Goal: Find specific page/section: Find specific page/section

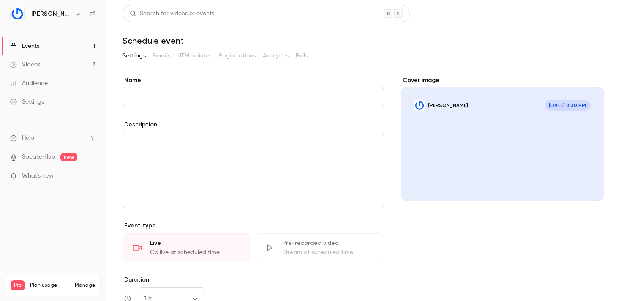
click at [55, 48] on link "Events 1" at bounding box center [53, 46] width 106 height 19
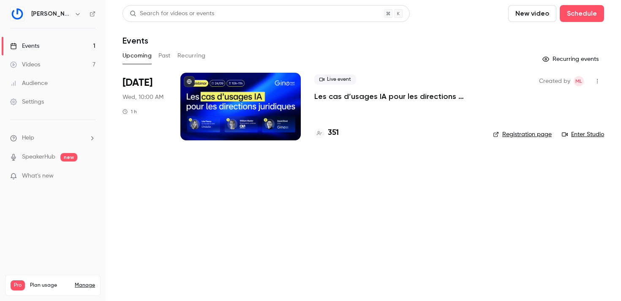
click at [220, 107] on div at bounding box center [240, 107] width 120 height 68
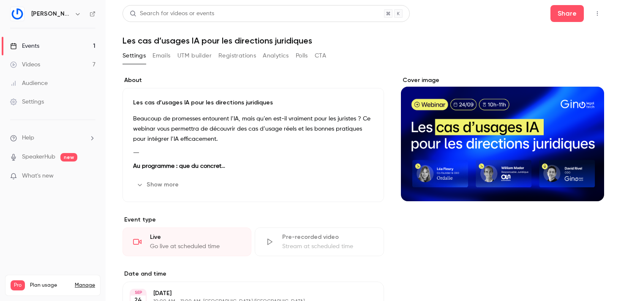
click at [247, 56] on button "Registrations" at bounding box center [237, 56] width 38 height 14
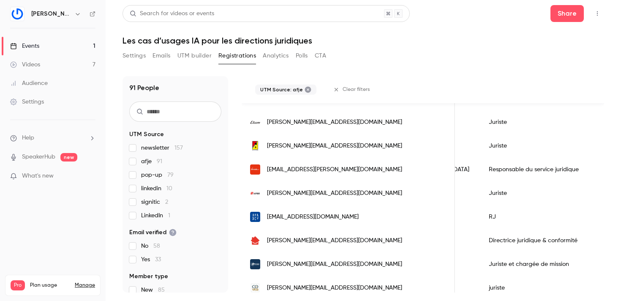
scroll to position [1074, 0]
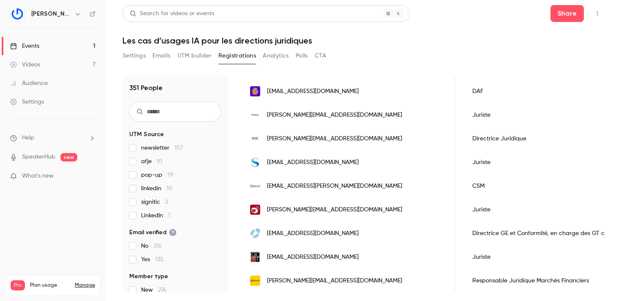
click at [136, 172] on label "pop-up 79" at bounding box center [175, 175] width 92 height 8
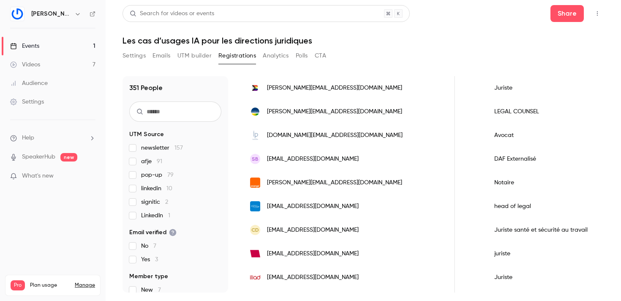
scroll to position [196, 0]
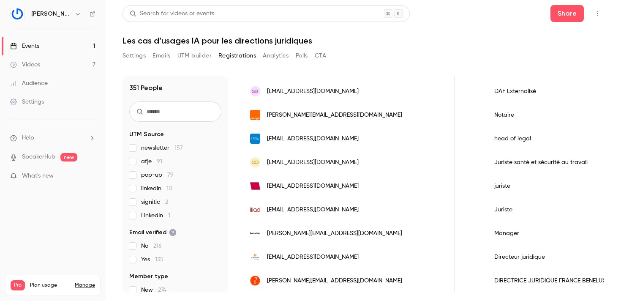
click at [137, 201] on label "signitic 2" at bounding box center [175, 202] width 92 height 8
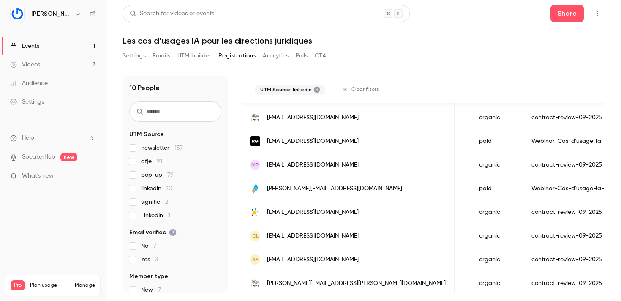
scroll to position [128, 0]
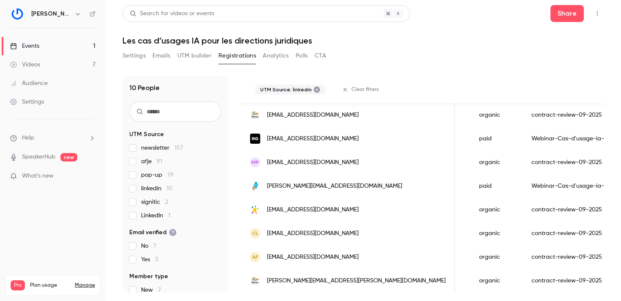
click at [146, 192] on span "linkedin 10" at bounding box center [156, 188] width 31 height 8
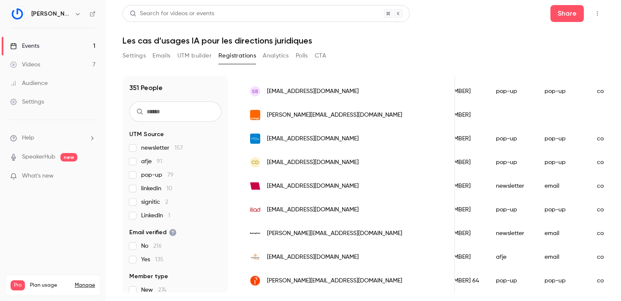
click at [144, 245] on span "No 216" at bounding box center [151, 246] width 21 height 8
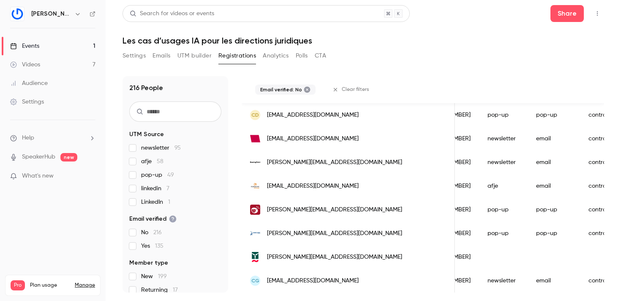
click at [144, 231] on span "No 216" at bounding box center [151, 232] width 21 height 8
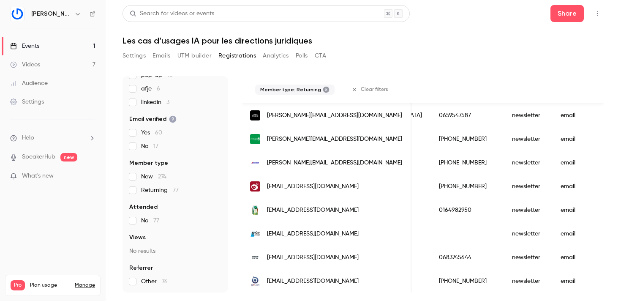
scroll to position [1074, 0]
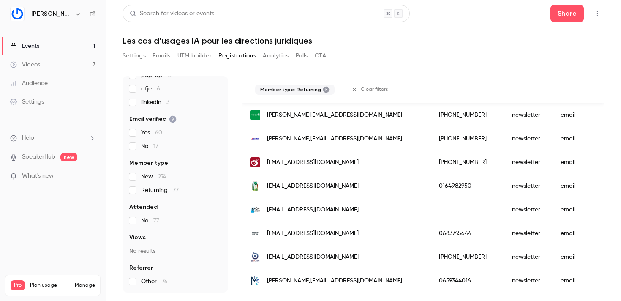
click at [156, 189] on span "Returning 77" at bounding box center [160, 190] width 38 height 8
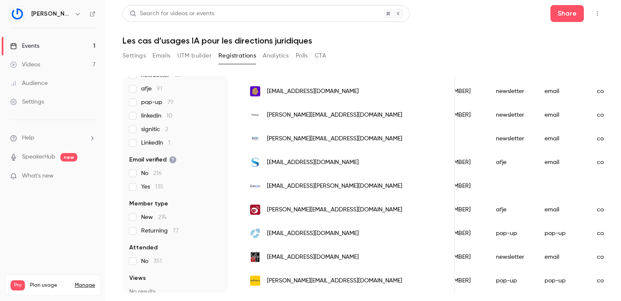
scroll to position [113, 0]
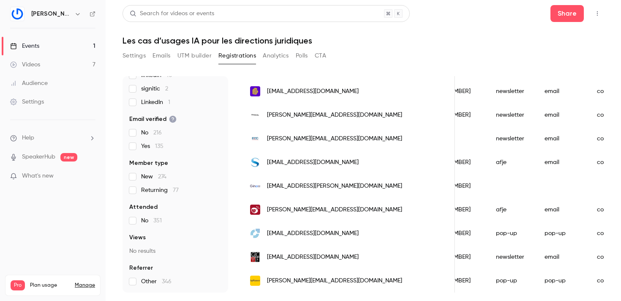
click at [144, 283] on span "Other 346" at bounding box center [156, 281] width 30 height 8
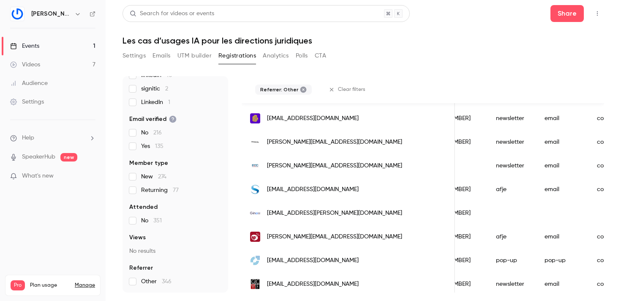
scroll to position [1074, 0]
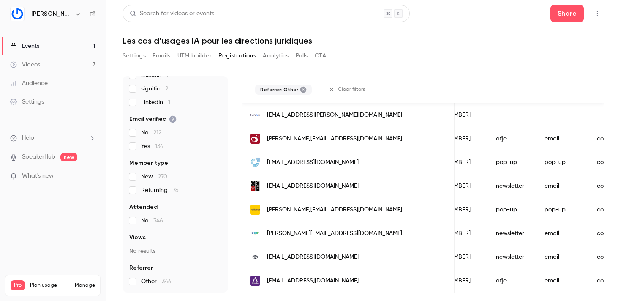
click at [144, 283] on span "Other 346" at bounding box center [156, 281] width 30 height 8
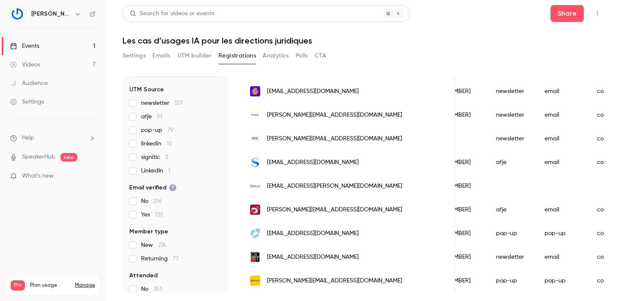
scroll to position [0, 0]
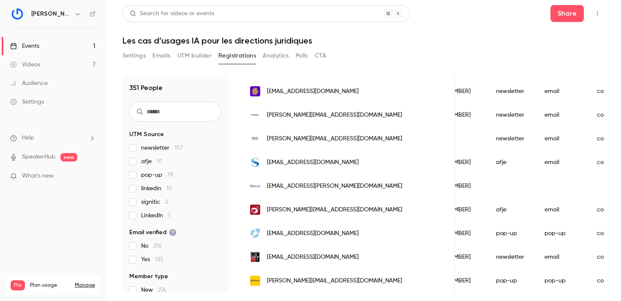
click at [151, 150] on span "newsletter 157" at bounding box center [162, 148] width 42 height 8
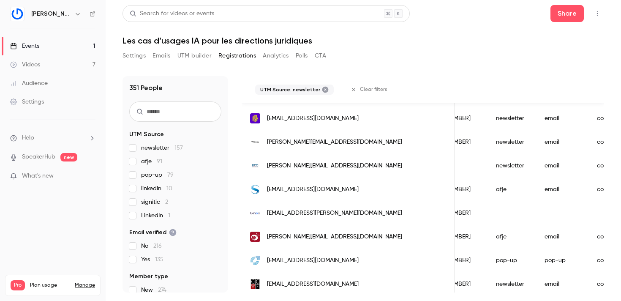
scroll to position [1074, 0]
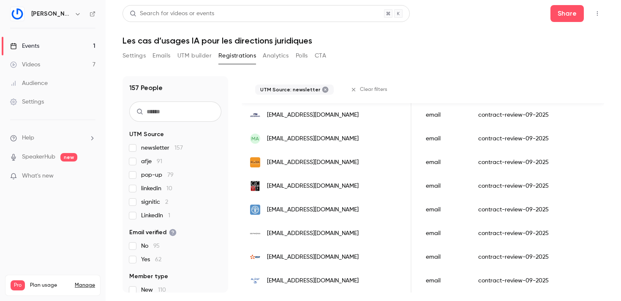
click at [151, 149] on span "newsletter 157" at bounding box center [162, 148] width 42 height 8
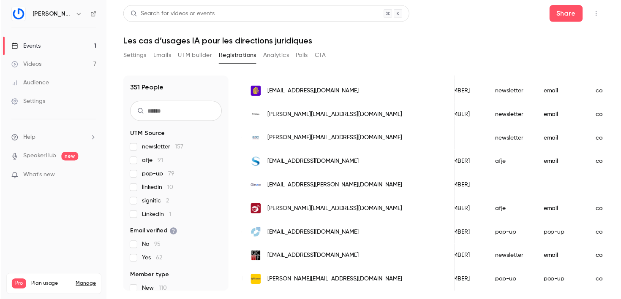
scroll to position [1047, 0]
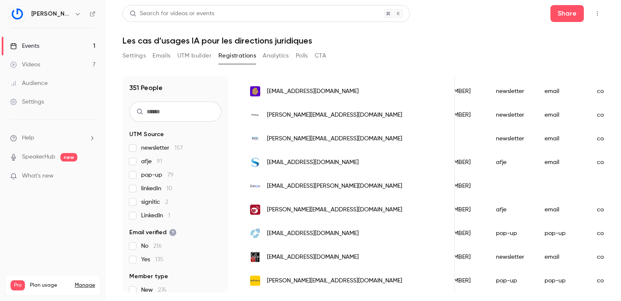
click at [285, 55] on button "Analytics" at bounding box center [276, 56] width 26 height 14
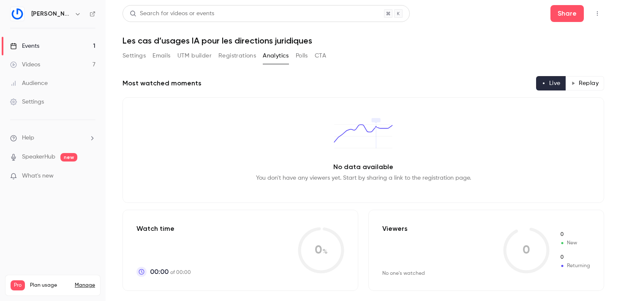
click at [298, 60] on button "Polls" at bounding box center [302, 56] width 12 height 14
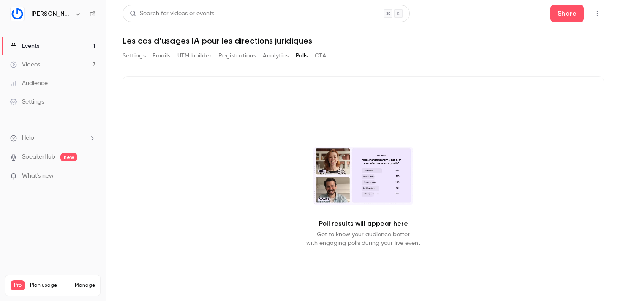
click at [322, 53] on button "CTA" at bounding box center [320, 56] width 11 height 14
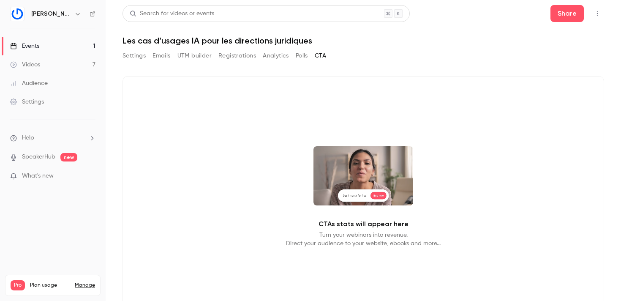
click at [123, 53] on button "Settings" at bounding box center [133, 56] width 23 height 14
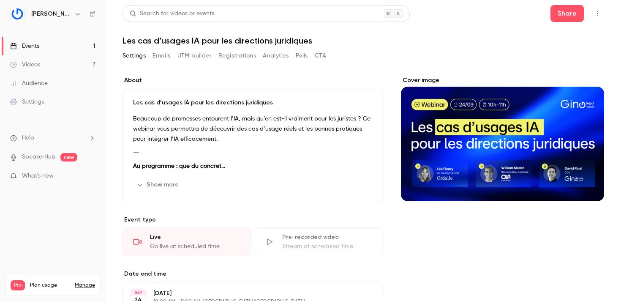
click at [597, 15] on icon "button" at bounding box center [597, 13] width 1 height 5
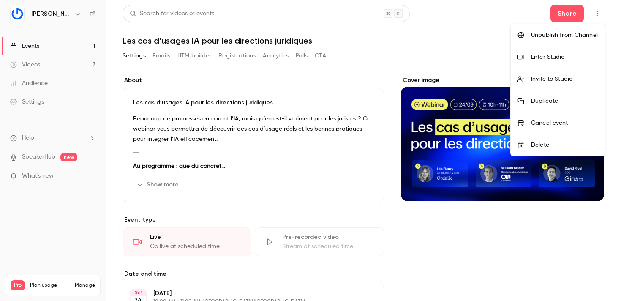
click at [567, 58] on div "Enter Studio" at bounding box center [564, 57] width 67 height 8
